Goal: Use online tool/utility: Utilize a website feature to perform a specific function

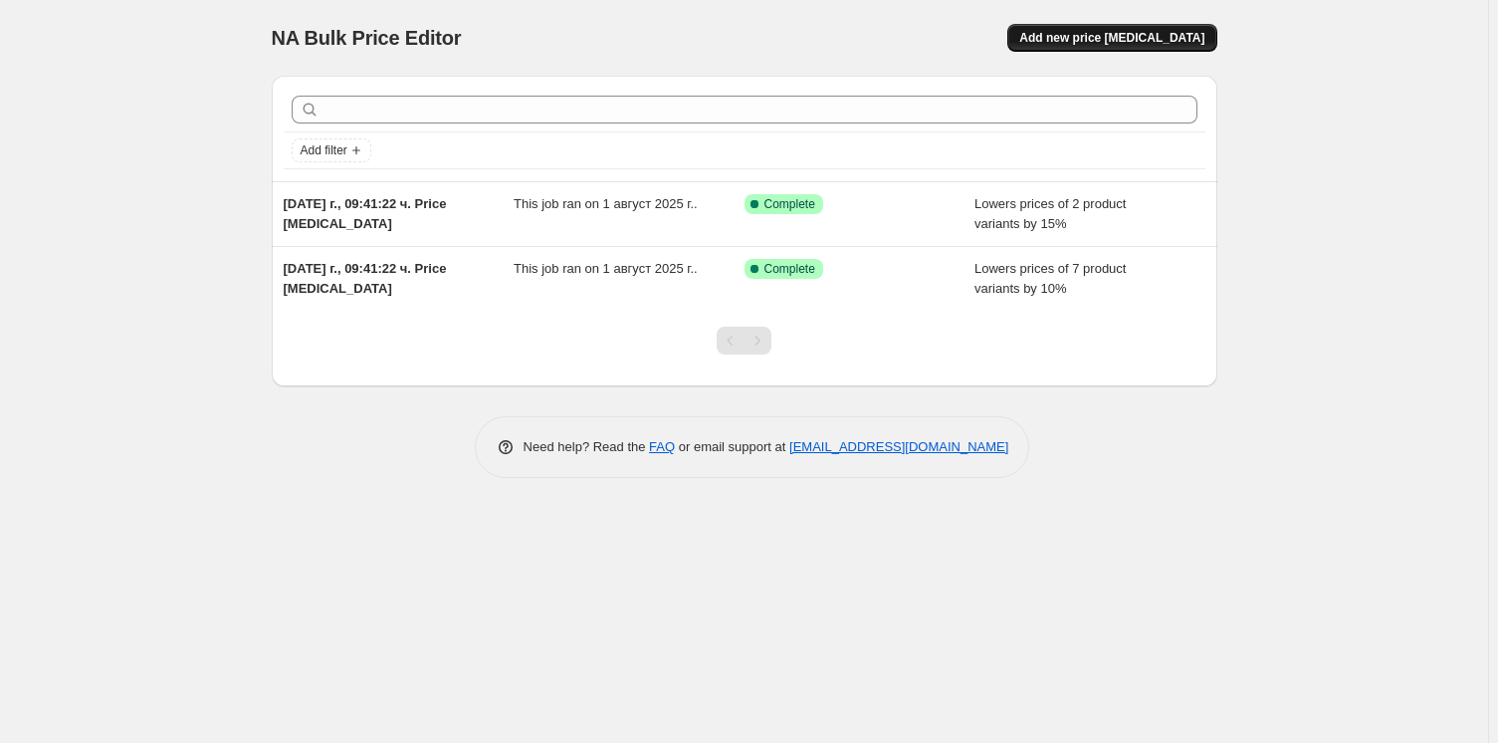
click at [1102, 39] on span "Add new price [MEDICAL_DATA]" at bounding box center [1111, 38] width 185 height 16
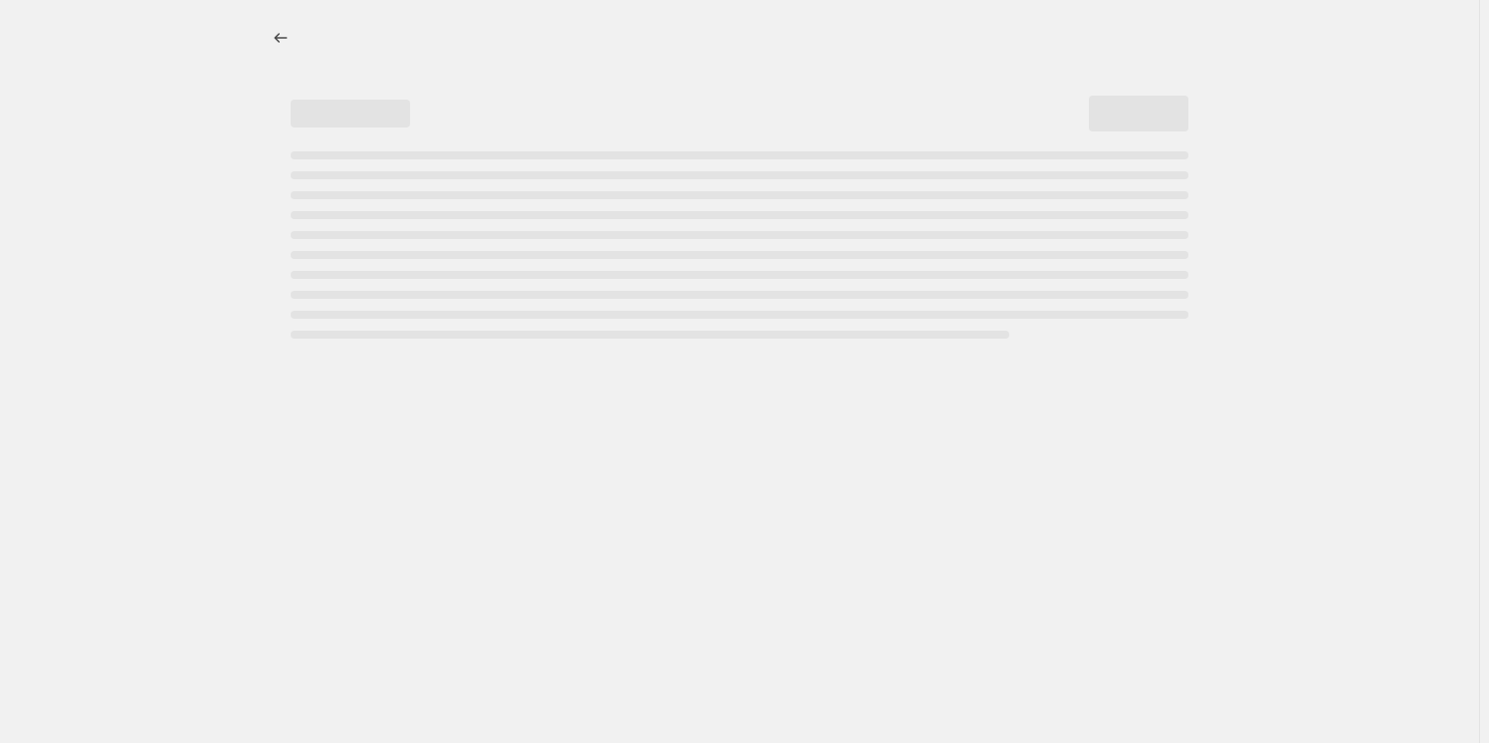
select select "percentage"
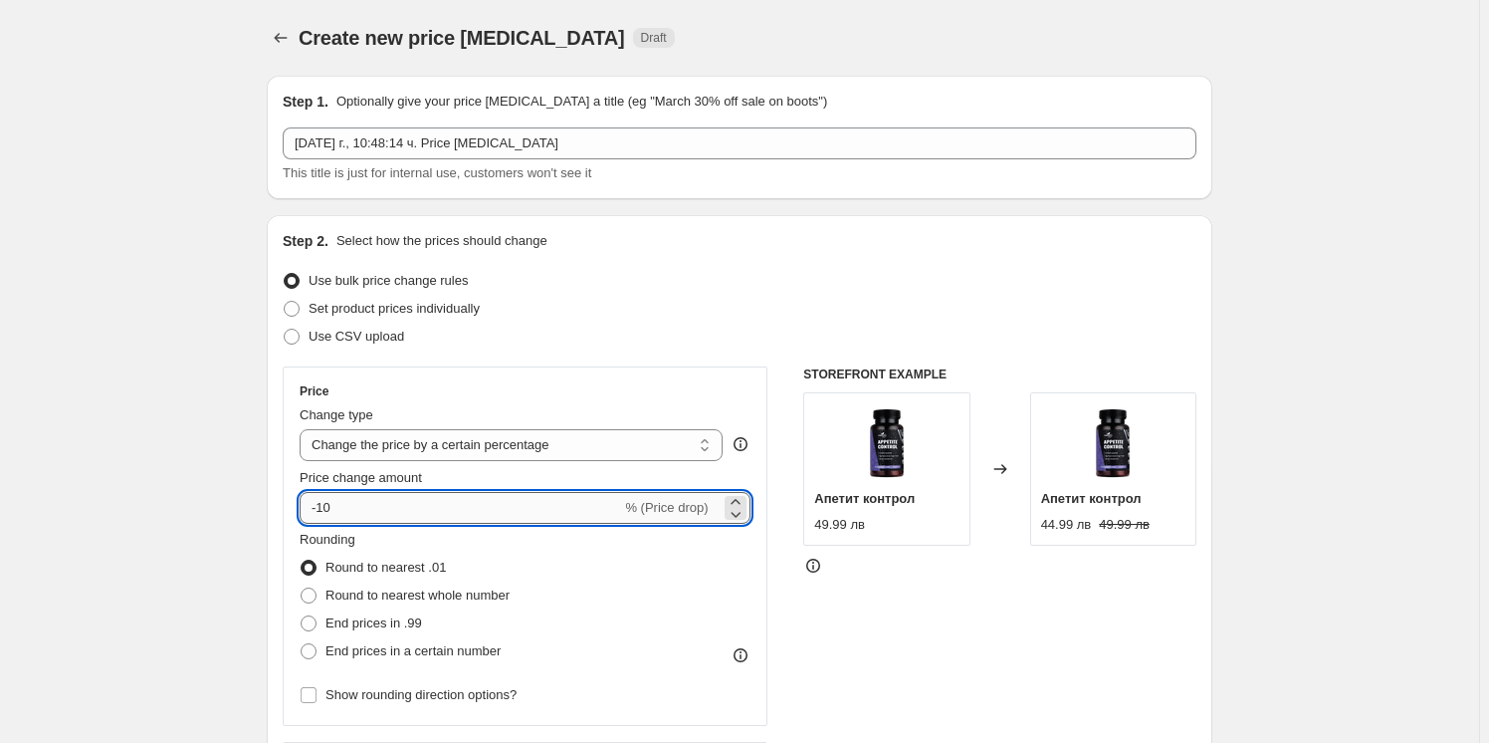
click at [386, 496] on input "-10" at bounding box center [461, 508] width 322 height 32
type input "-1"
type input "-21"
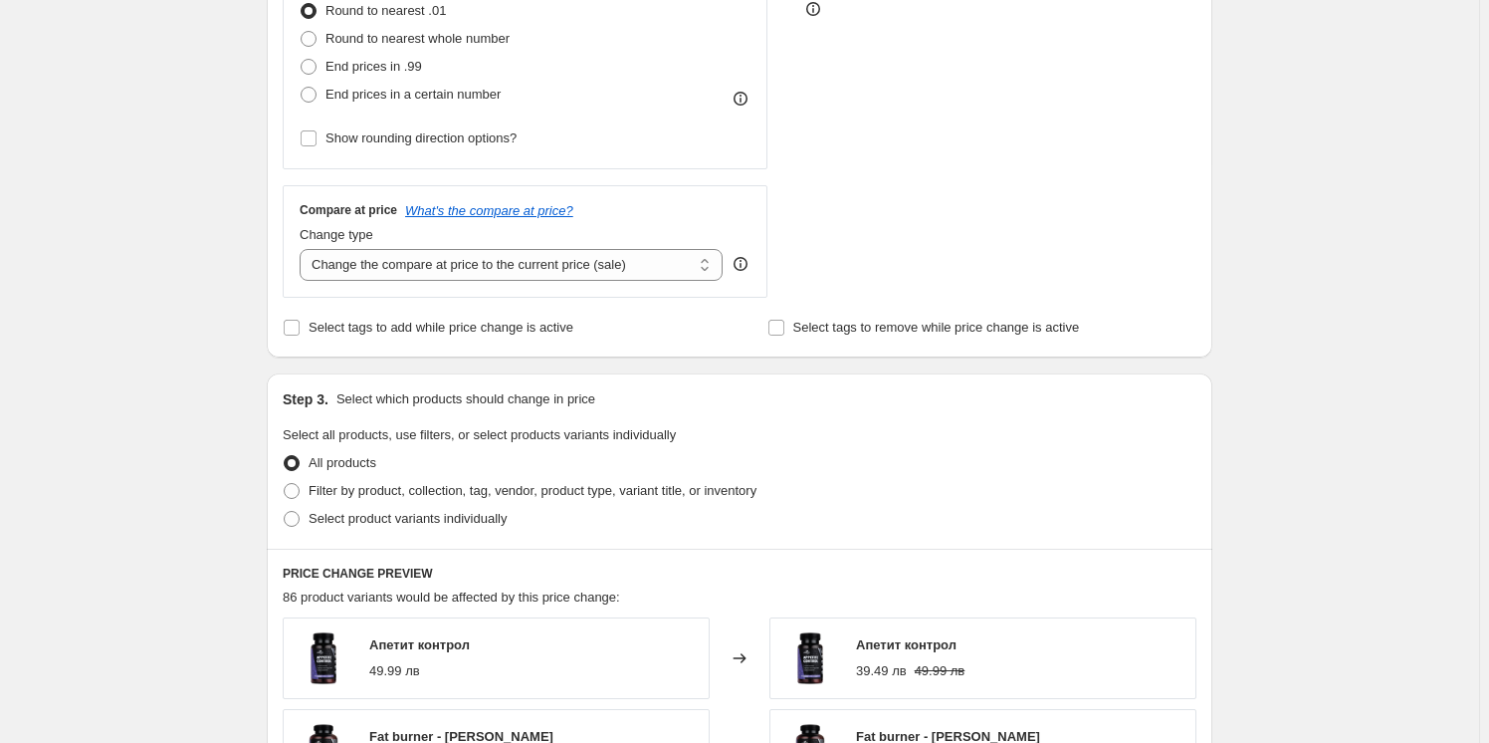
scroll to position [633, 0]
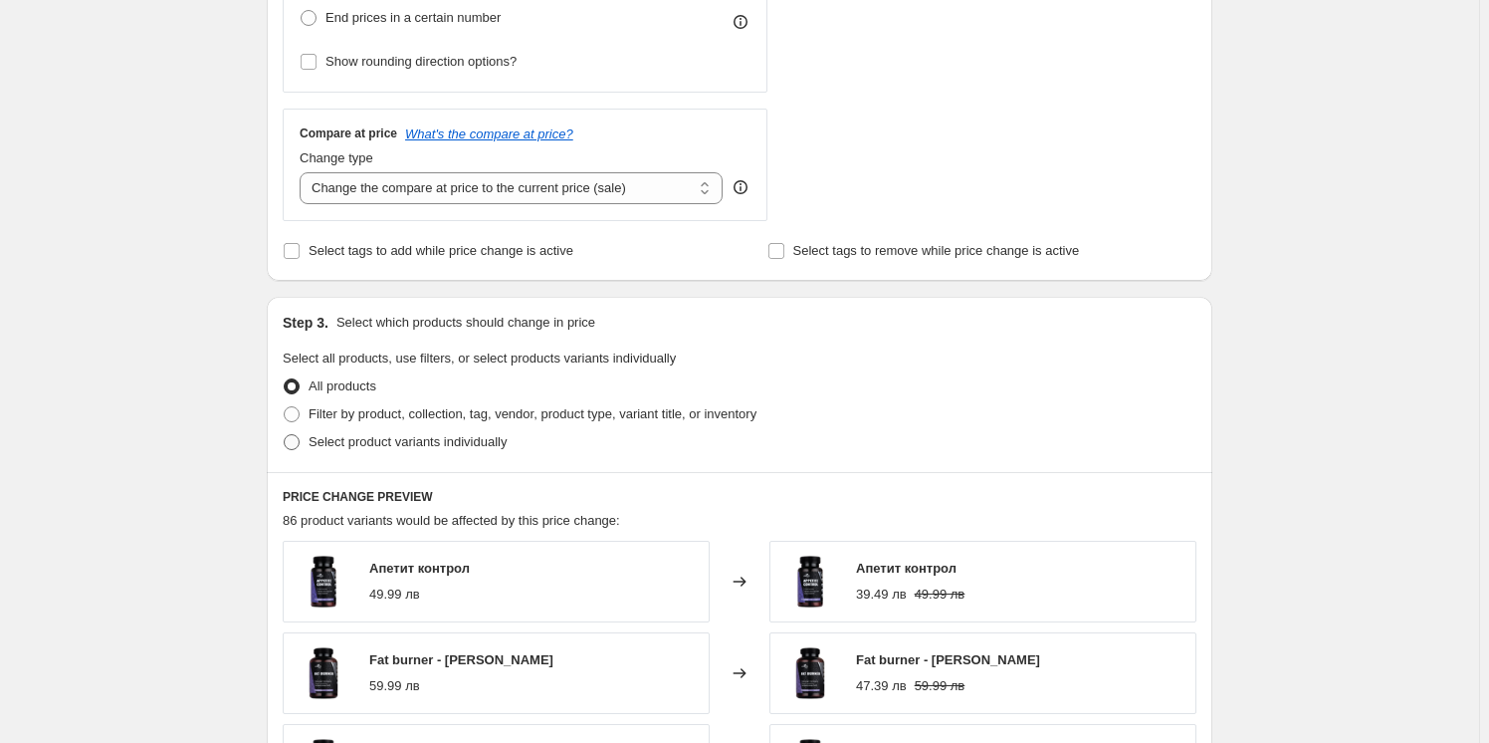
click at [309, 433] on label "Select product variants individually" at bounding box center [395, 442] width 224 height 28
click at [285, 434] on input "Select product variants individually" at bounding box center [284, 434] width 1 height 1
radio input "true"
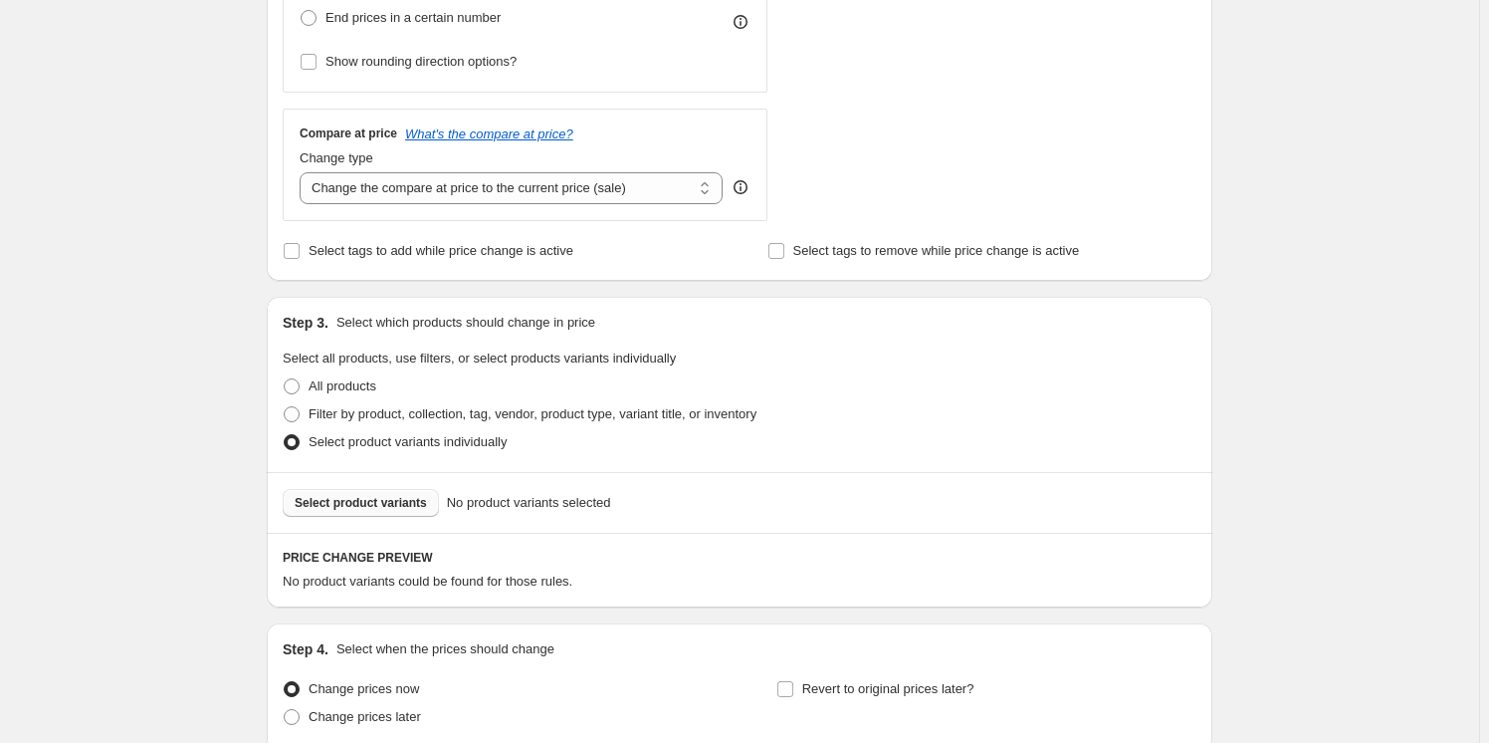
click at [372, 492] on button "Select product variants" at bounding box center [361, 503] width 156 height 28
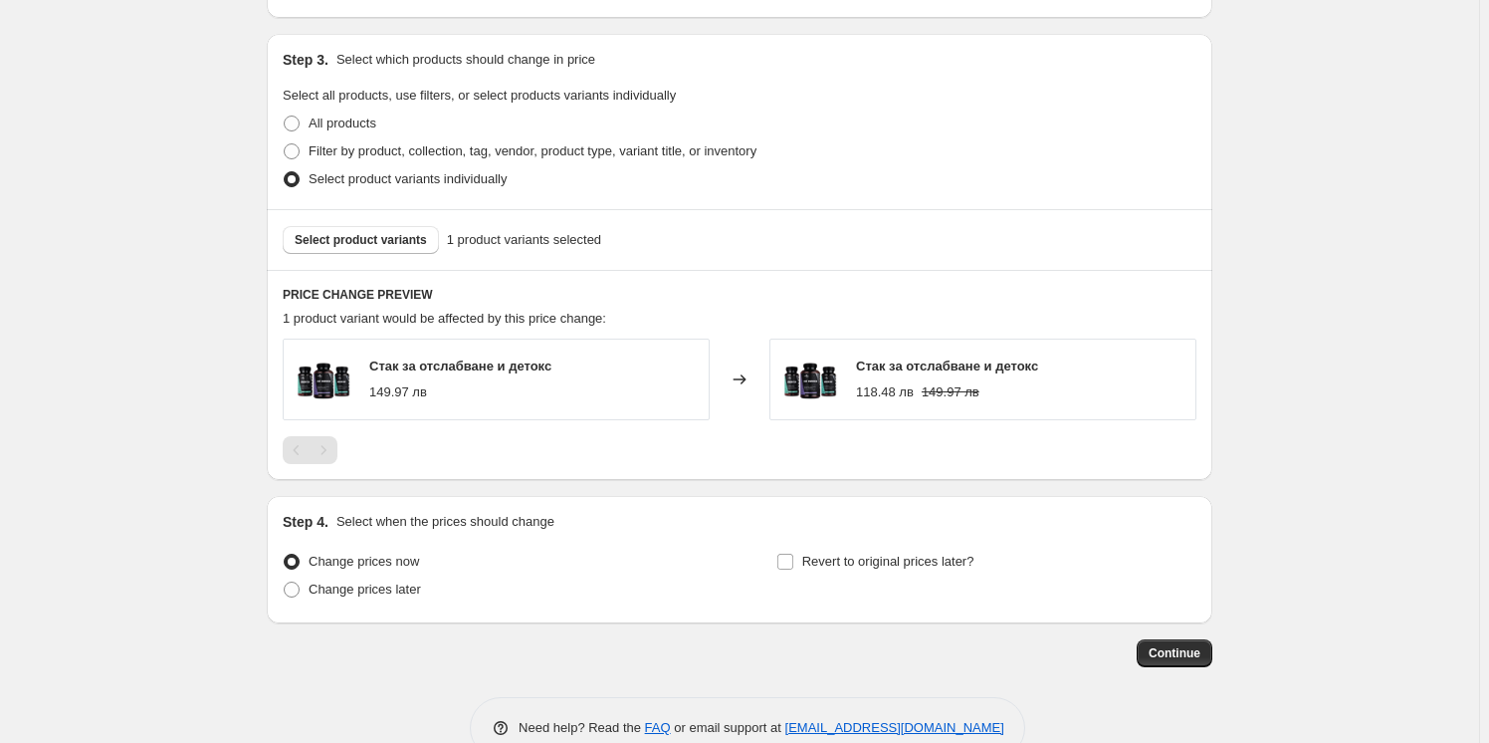
scroll to position [941, 0]
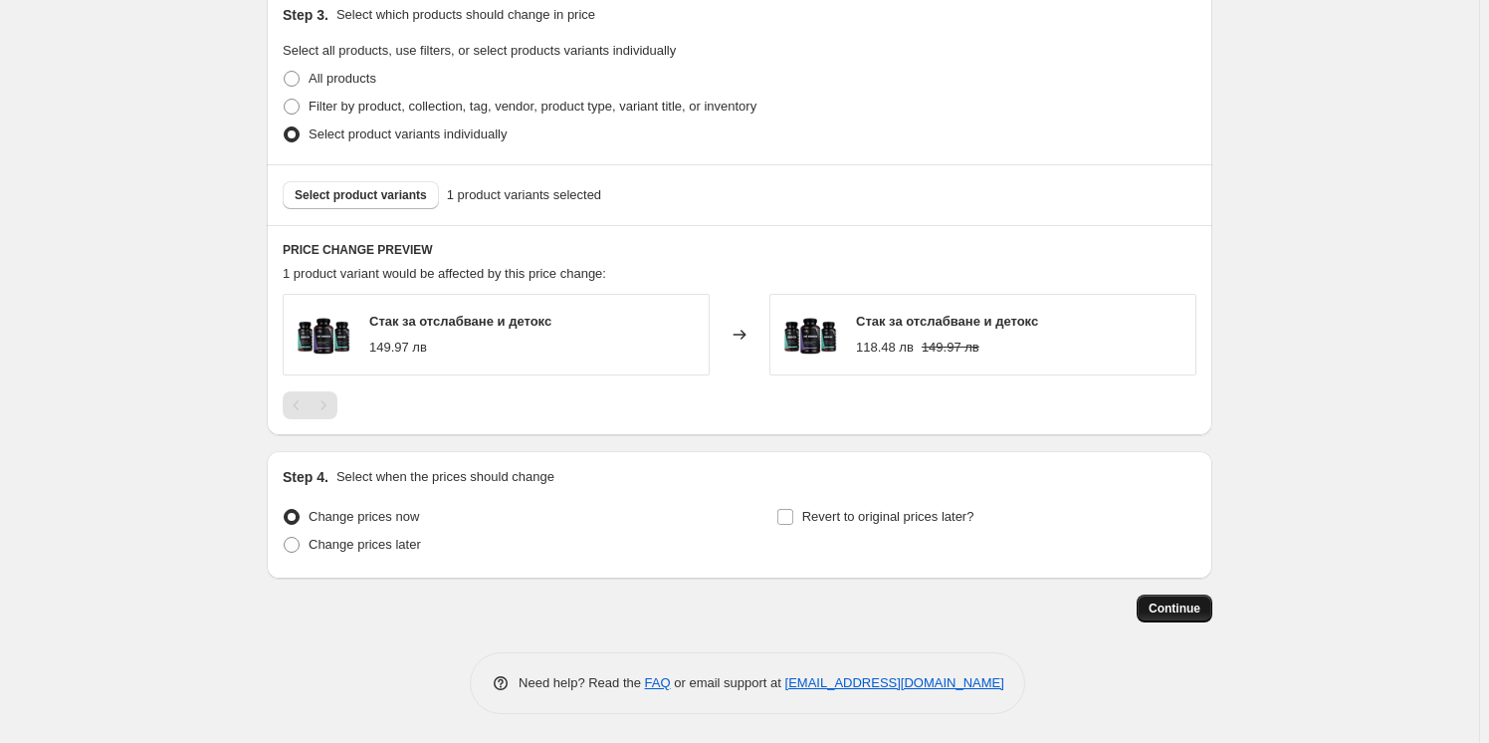
click at [1175, 604] on span "Continue" at bounding box center [1175, 608] width 52 height 16
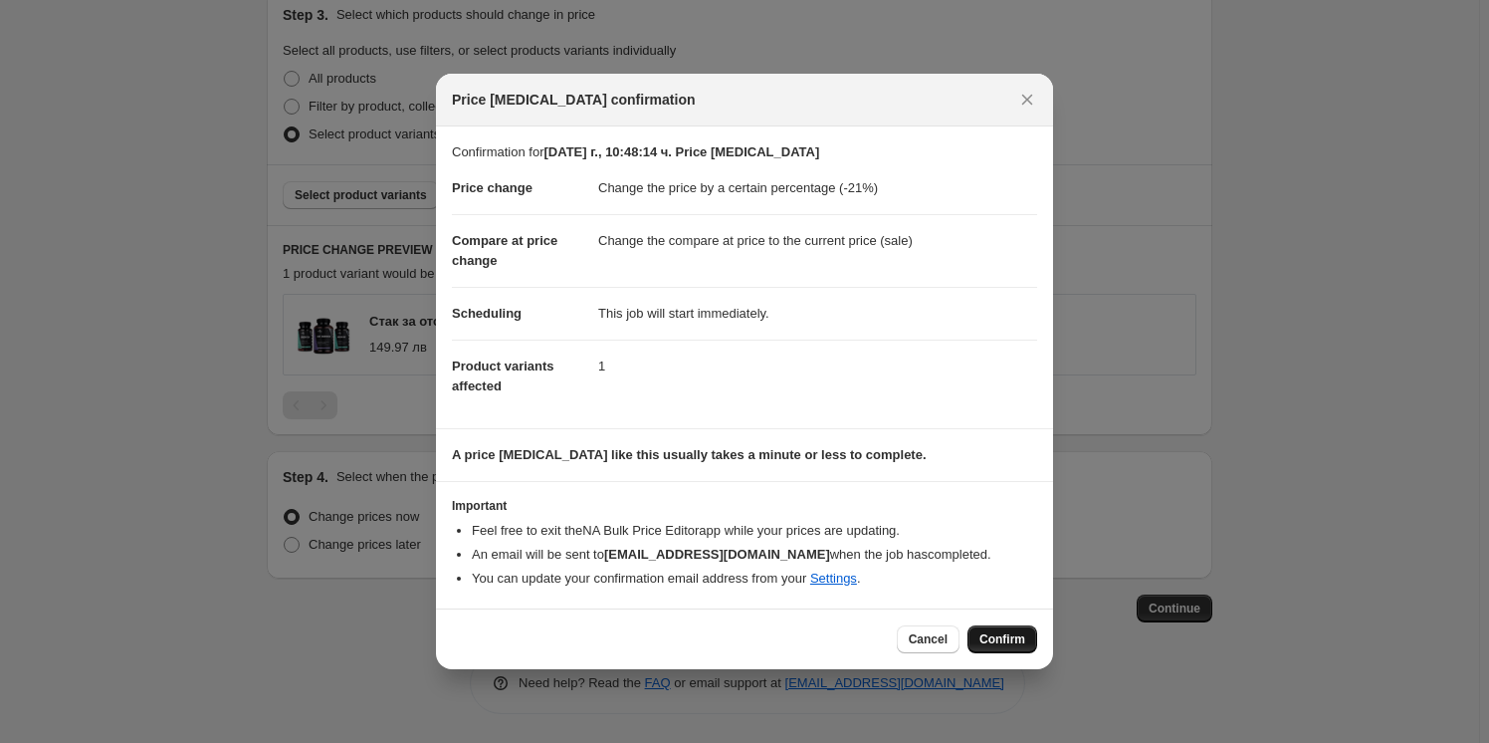
click at [1005, 639] on span "Confirm" at bounding box center [1003, 639] width 46 height 16
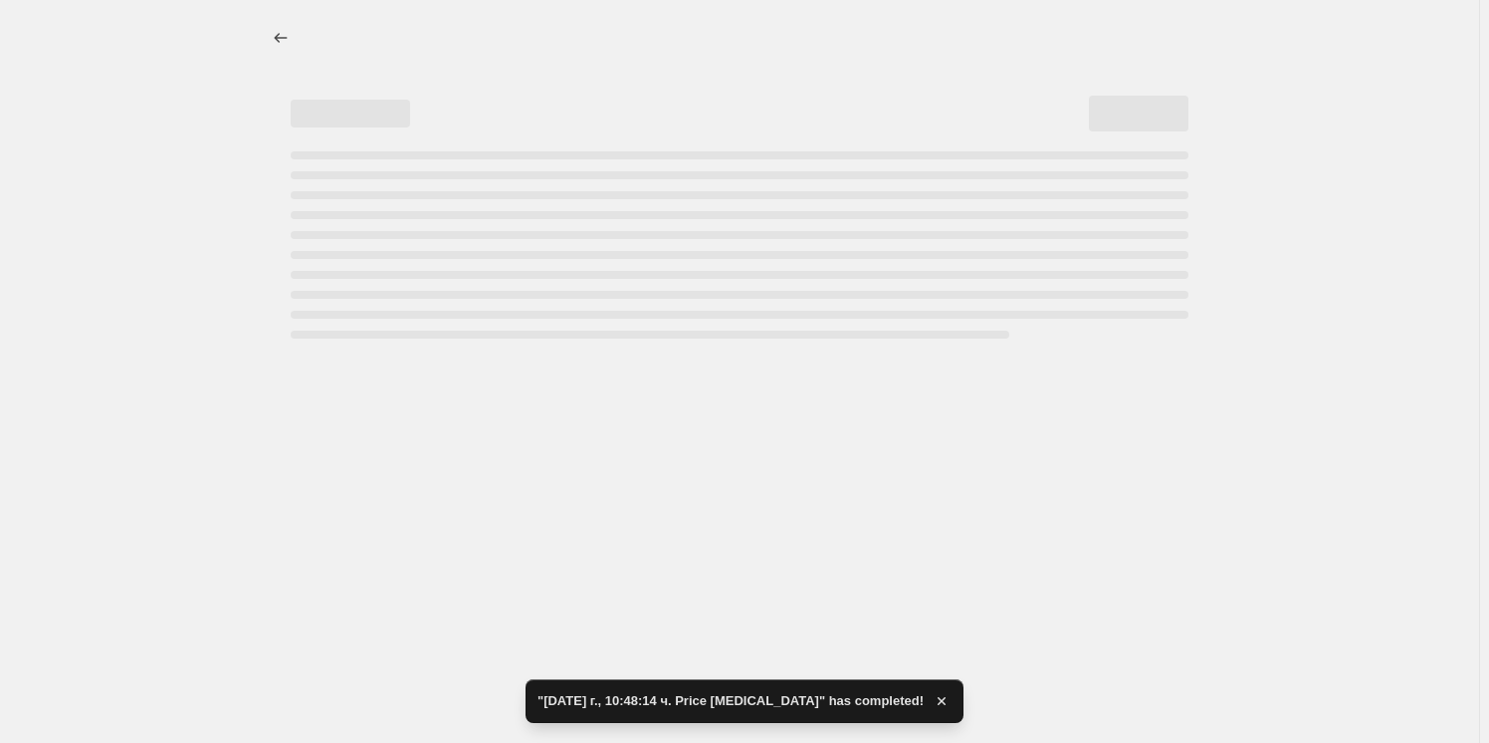
select select "percentage"
